Goal: Task Accomplishment & Management: Use online tool/utility

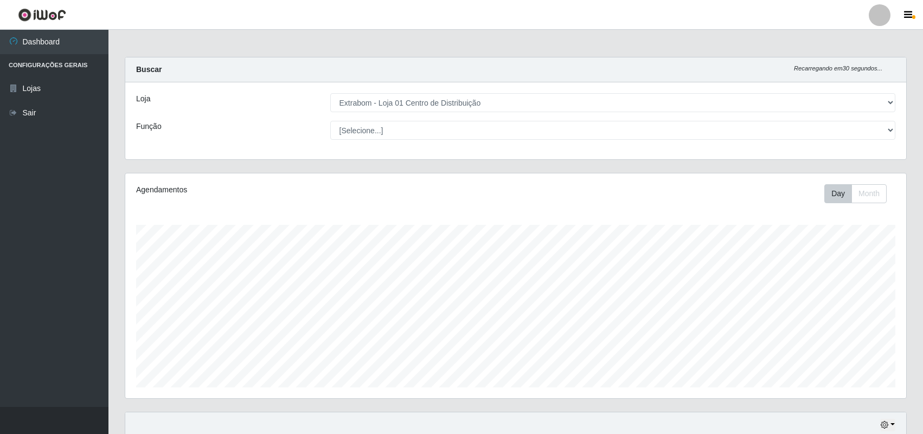
select select "435"
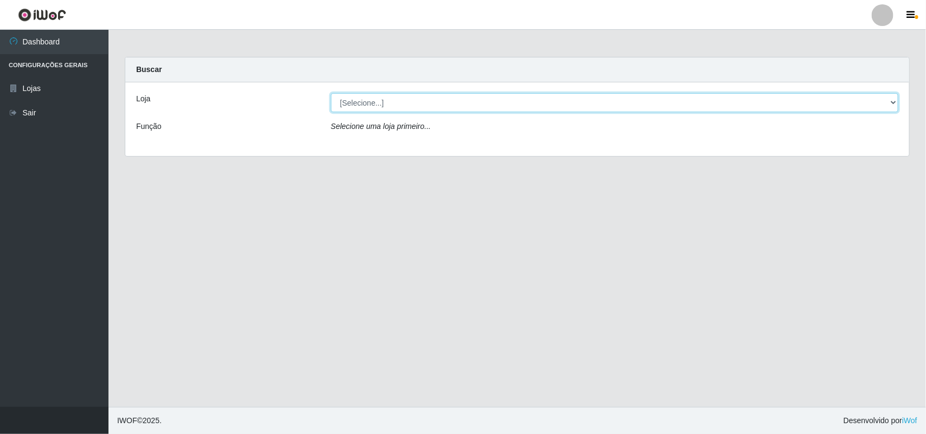
click at [507, 110] on select "[Selecione...] Extrabom - Loja 01 Centro de Distribuição" at bounding box center [614, 102] width 567 height 19
select select "435"
click at [331, 93] on select "[Selecione...] Extrabom - Loja 01 Centro de Distribuição" at bounding box center [614, 102] width 567 height 19
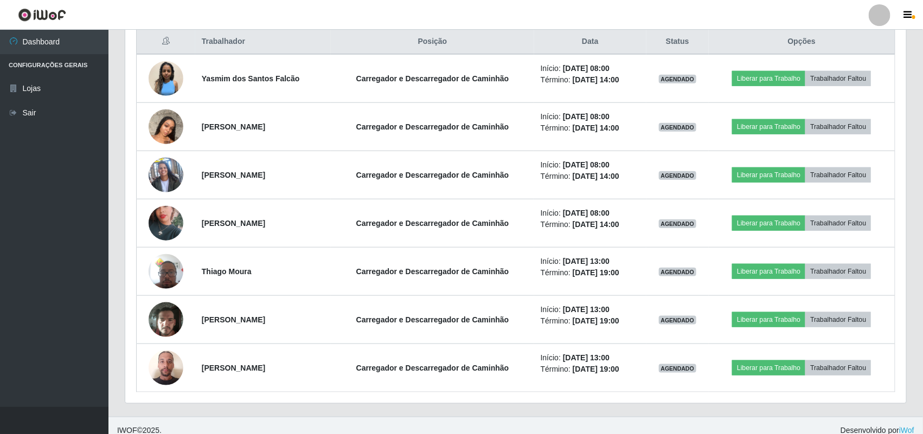
scroll to position [432, 0]
